Goal: Task Accomplishment & Management: Manage account settings

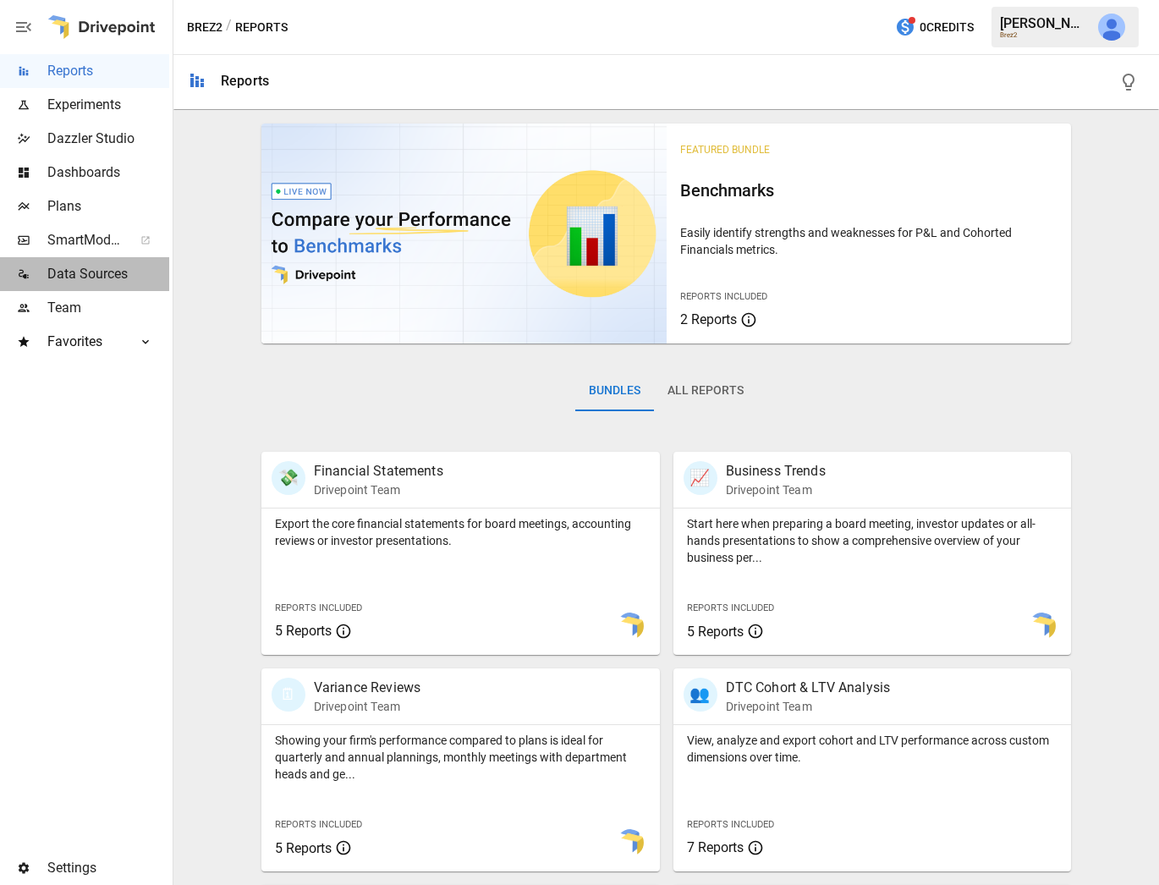
click at [74, 270] on span "Data Sources" at bounding box center [108, 274] width 122 height 20
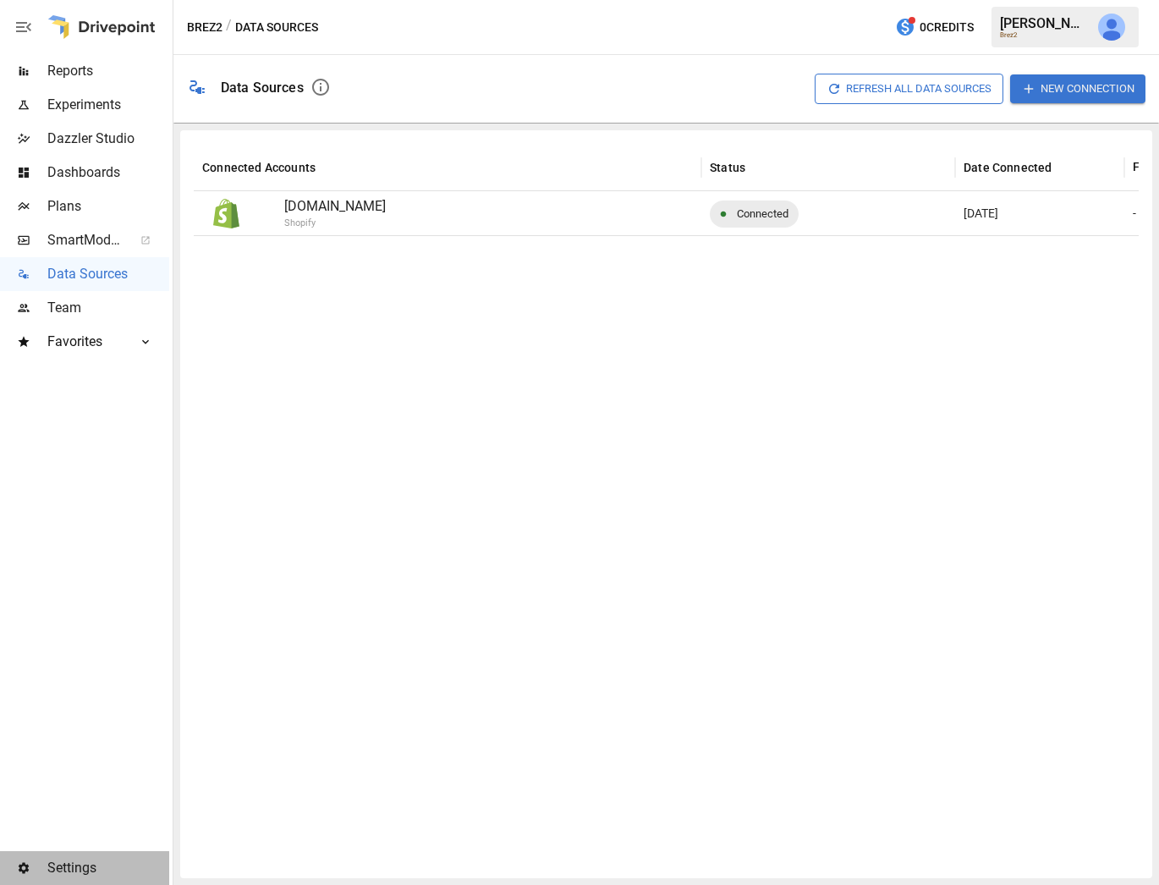
click at [44, 872] on div at bounding box center [23, 868] width 47 height 14
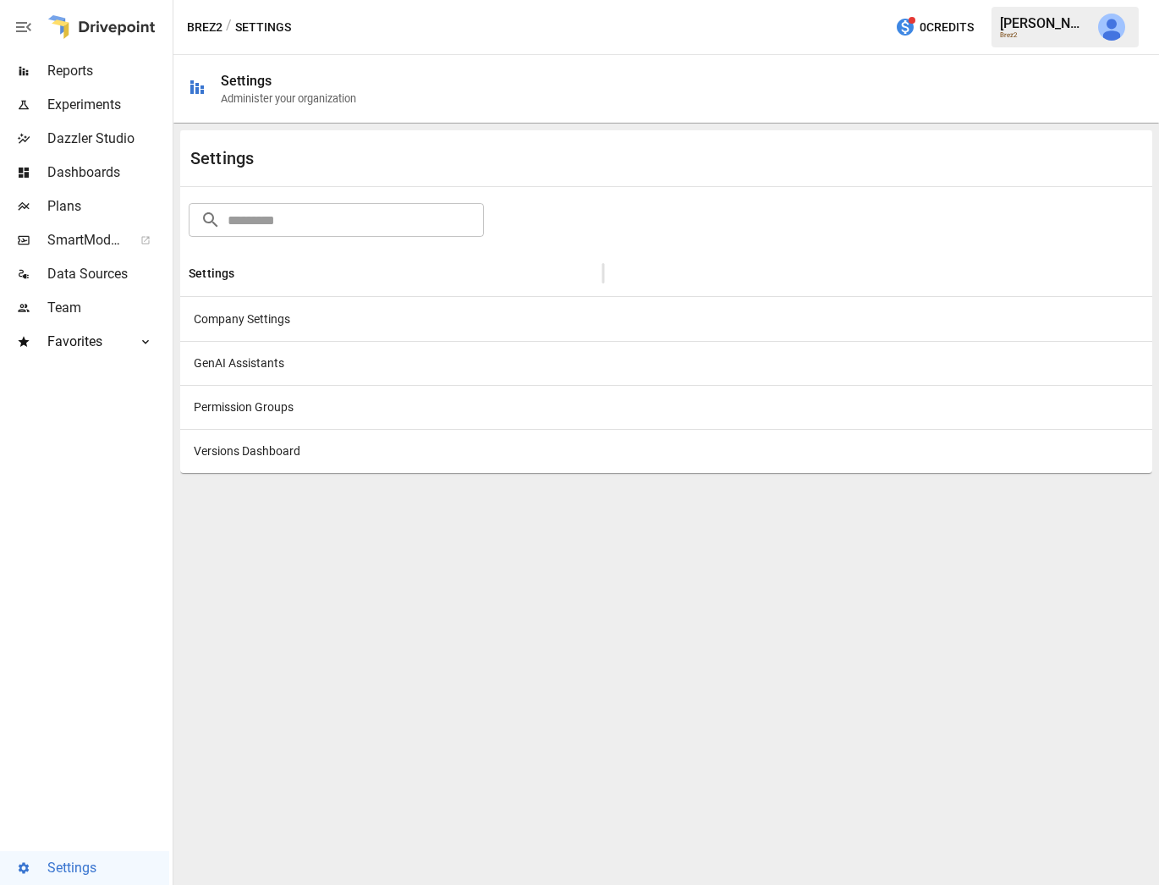
click at [323, 312] on div "Company Settings" at bounding box center [391, 319] width 423 height 44
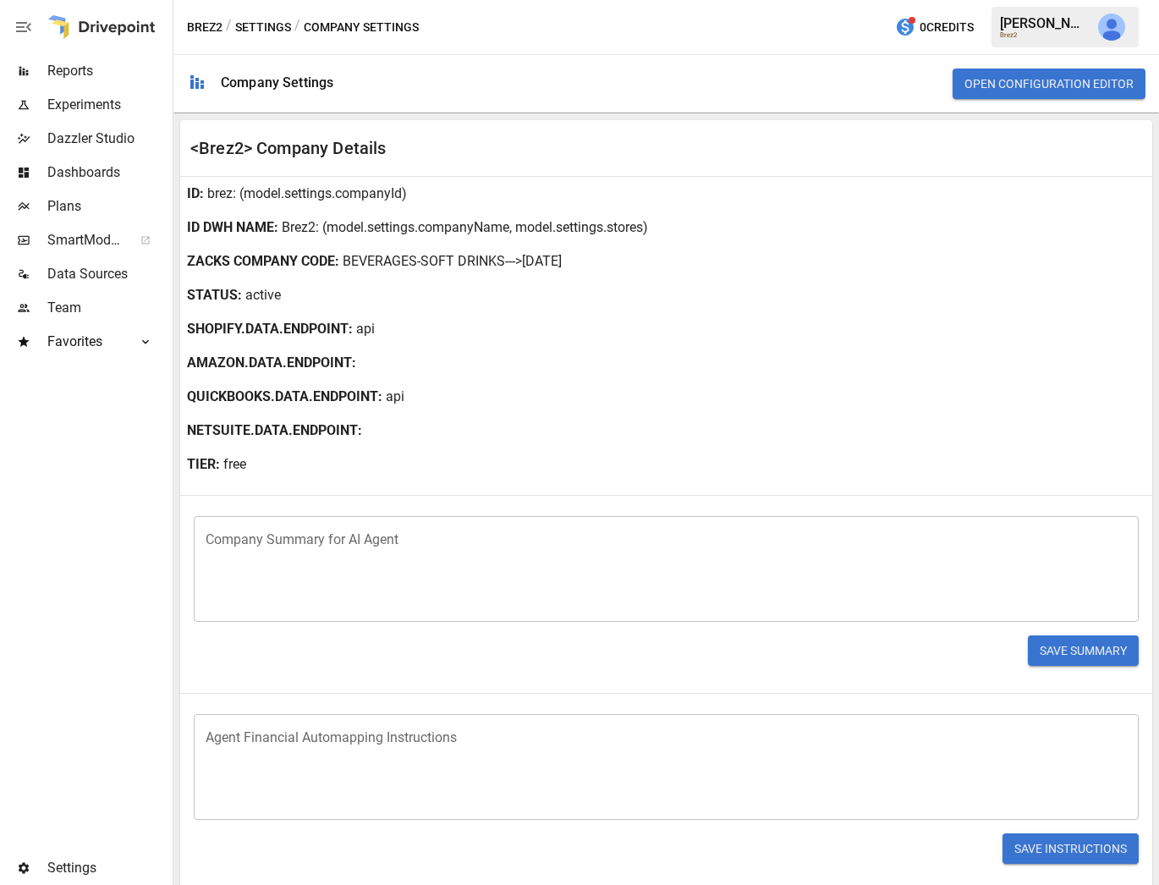
scroll to position [170, 0]
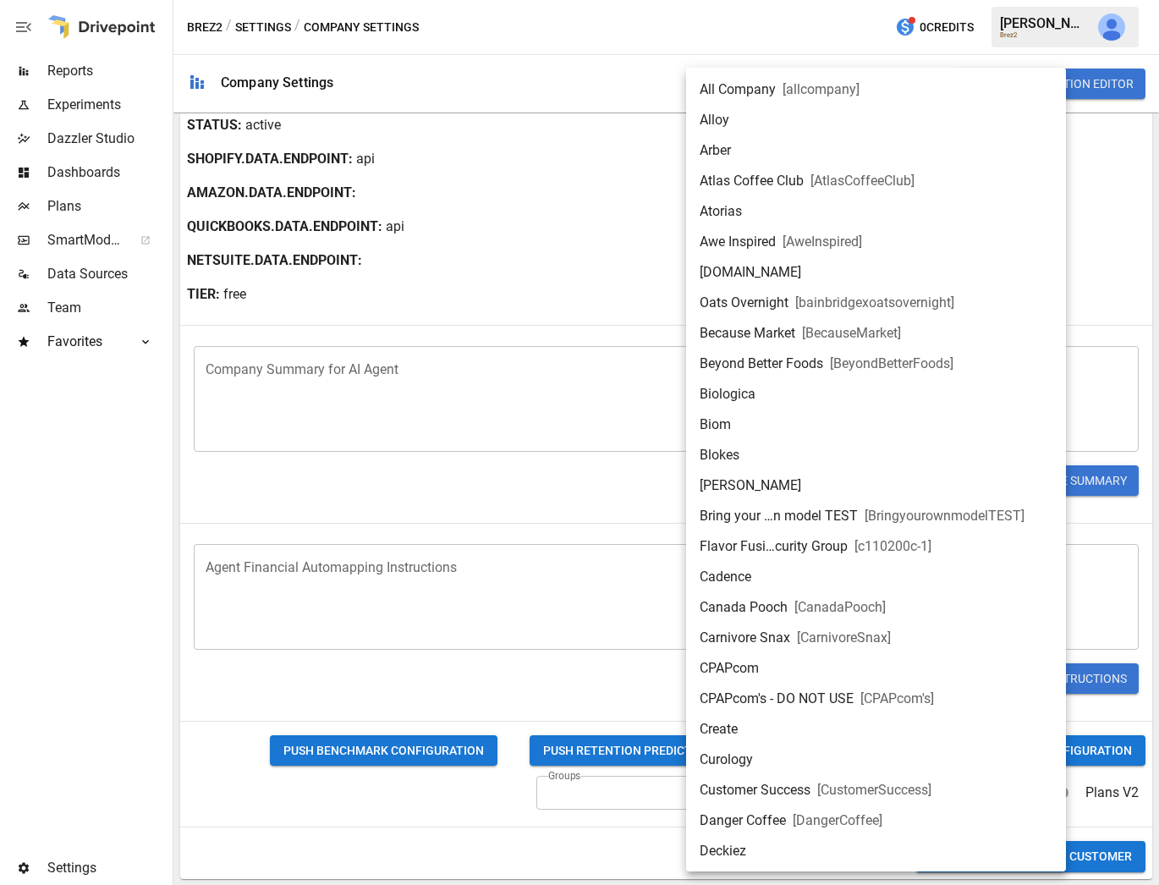
click at [895, 0] on body "Reports Experiments Dazzler Studio Dashboards Plans SmartModel ™ Data Sources T…" at bounding box center [579, 0] width 1159 height 0
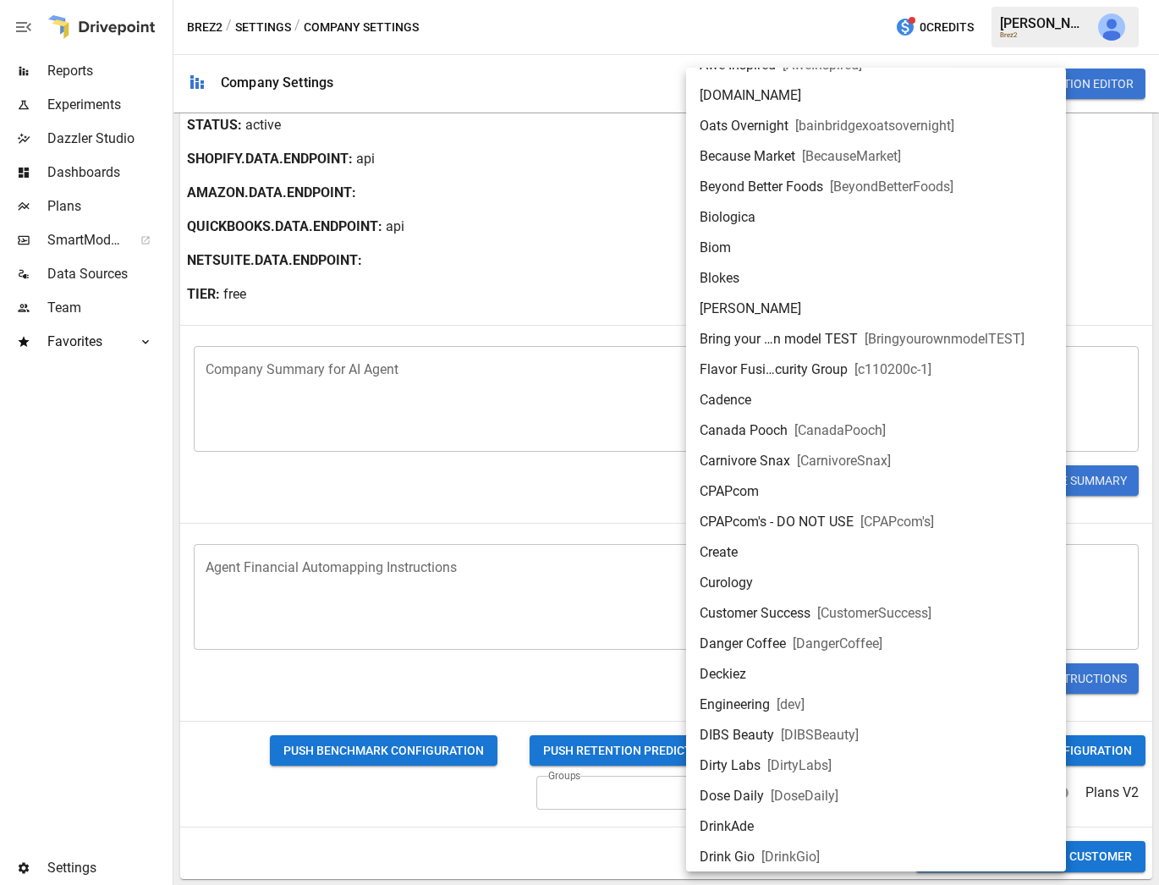
scroll to position [176, 0]
click at [503, 482] on div at bounding box center [579, 442] width 1159 height 885
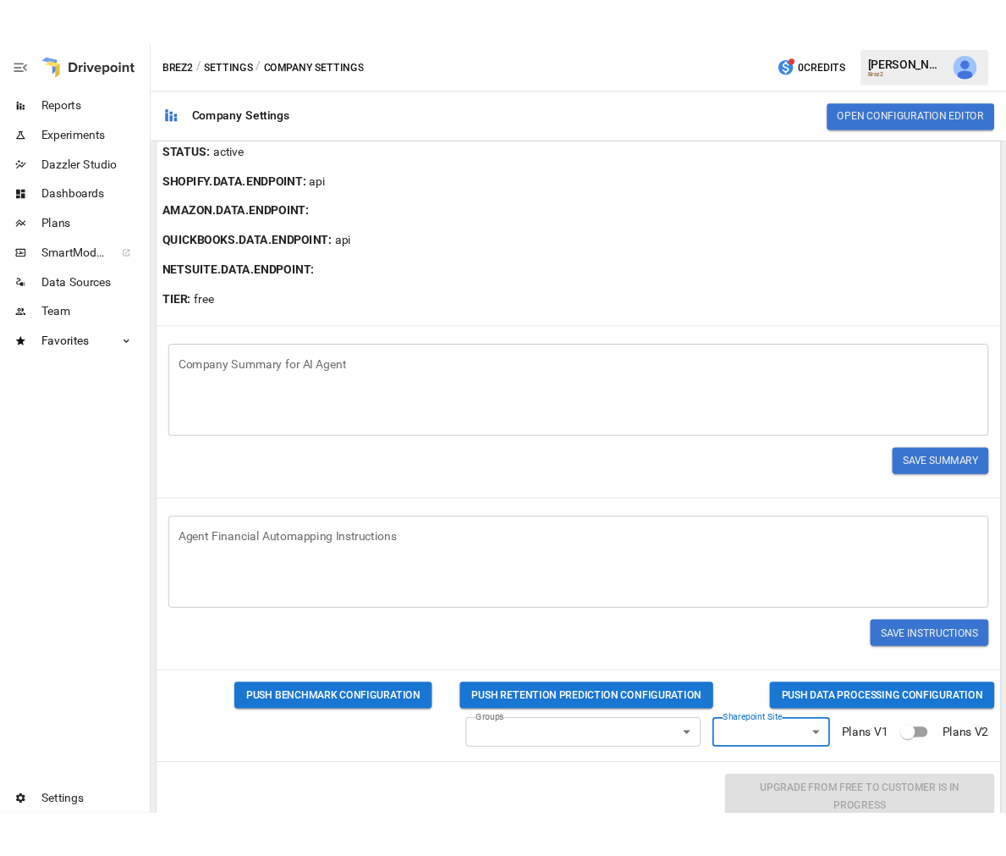
scroll to position [190, 0]
